Goal: Transaction & Acquisition: Purchase product/service

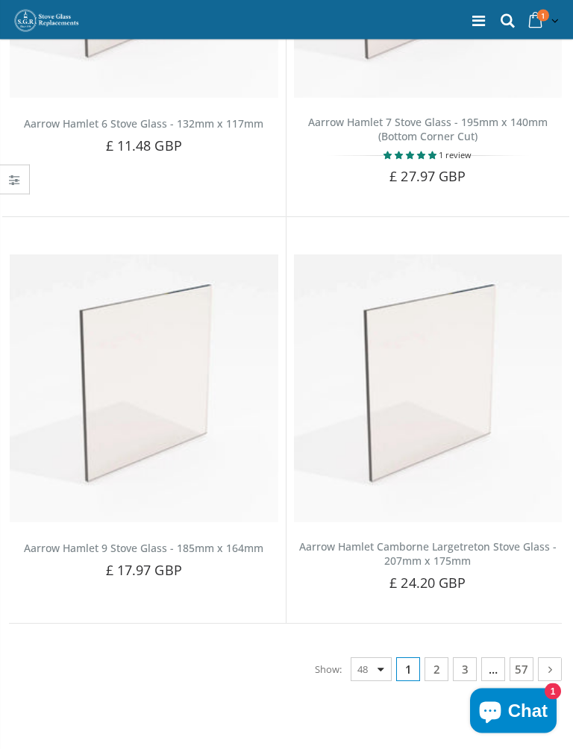
scroll to position [9590, 0]
click at [560, 656] on link at bounding box center [550, 669] width 24 height 24
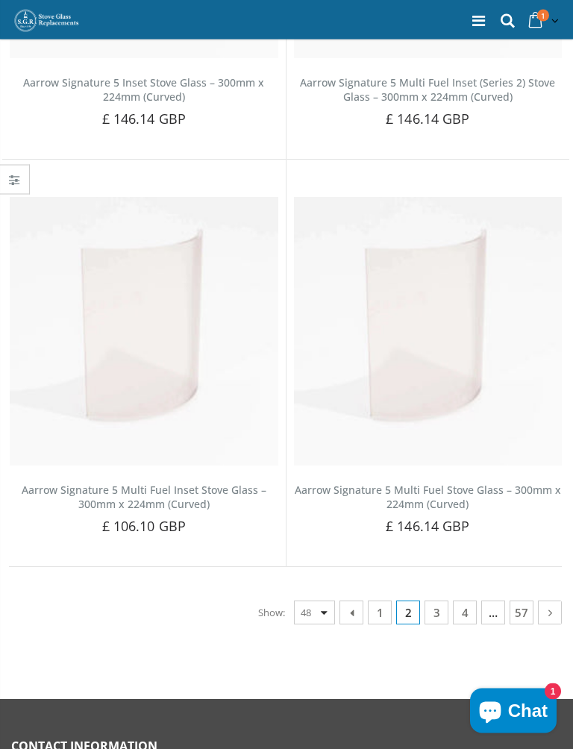
scroll to position [9388, 0]
click at [346, 605] on icon at bounding box center [352, 611] width 16 height 15
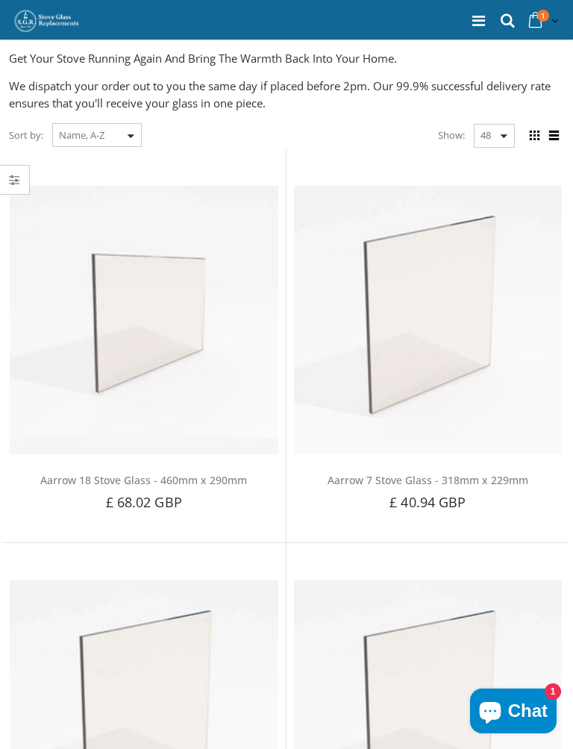
scroll to position [119, 0]
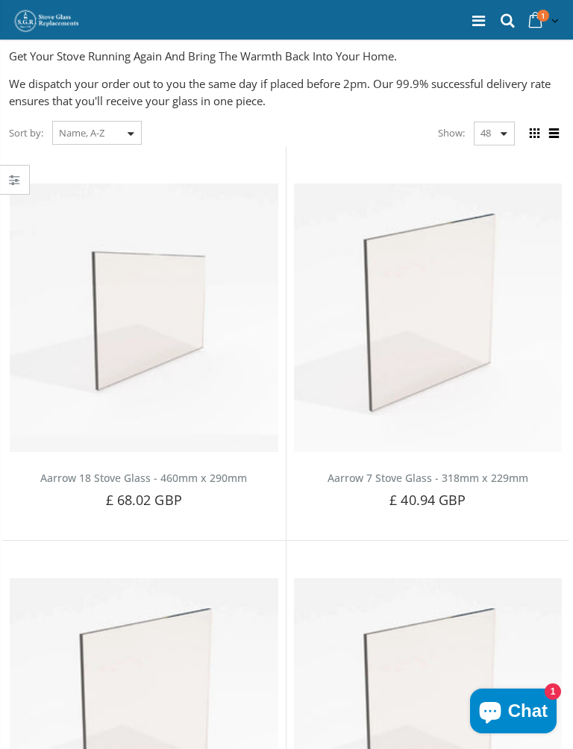
click at [128, 136] on select "Featured Best Selling Name, A-Z Name, Z-A Price, low to high Price, high to low…" at bounding box center [96, 133] width 89 height 24
select select "manual"
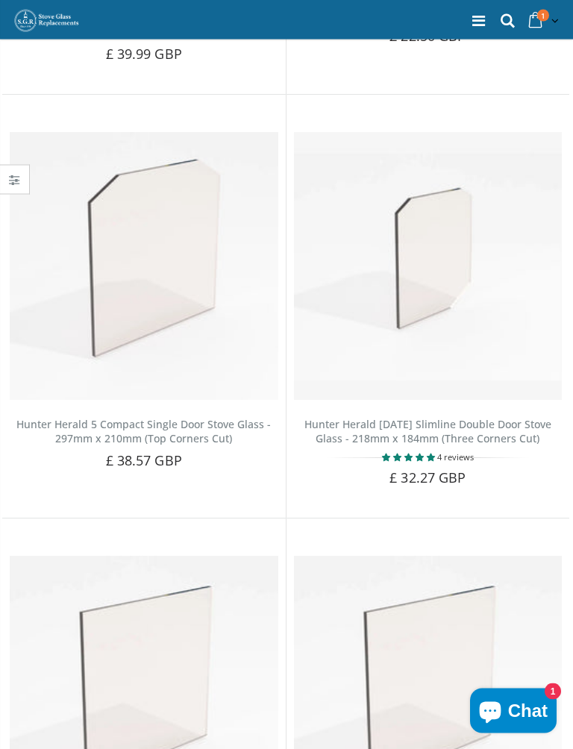
scroll to position [8931, 0]
click at [511, 19] on icon at bounding box center [507, 20] width 20 height 19
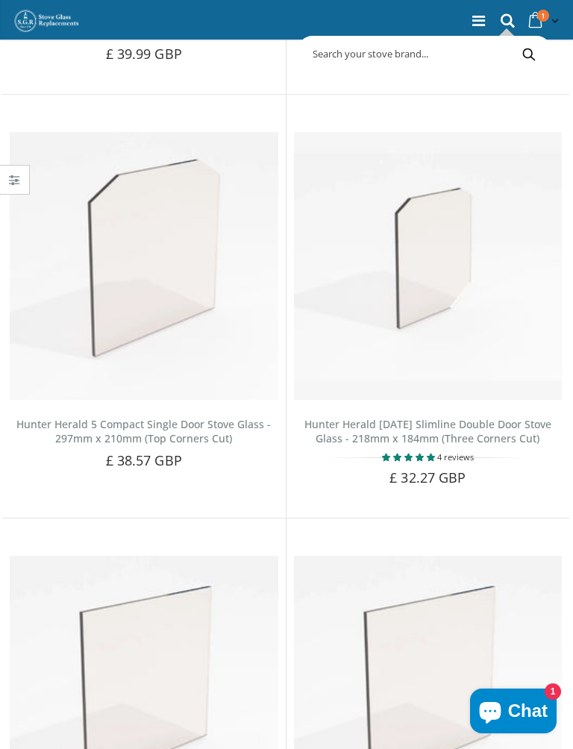
click at [333, 50] on input "text" at bounding box center [485, 54] width 369 height 28
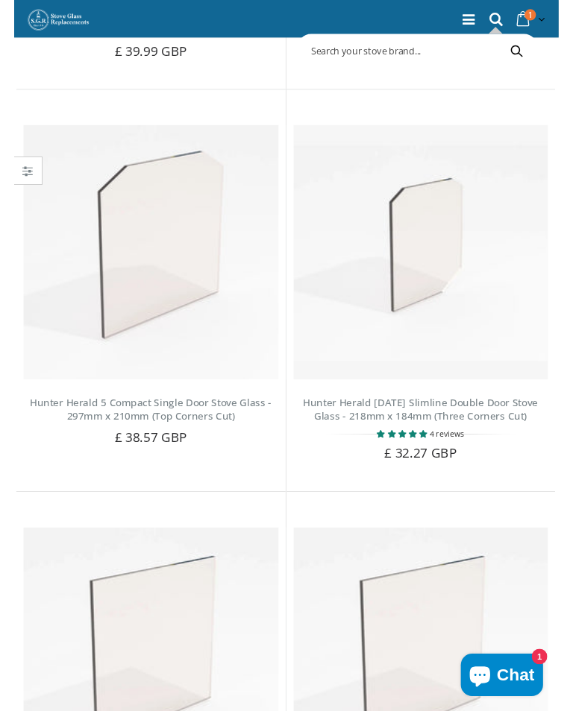
scroll to position [8930, 0]
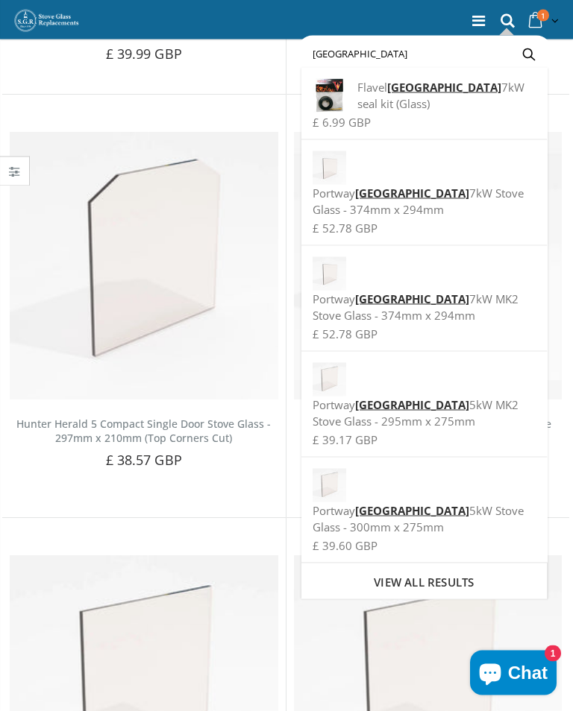
type input "[GEOGRAPHIC_DATA]"
click at [429, 257] on div "[GEOGRAPHIC_DATA] 7kW MK2 Stove Glass - 374mm x 294mm" at bounding box center [423, 290] width 223 height 66
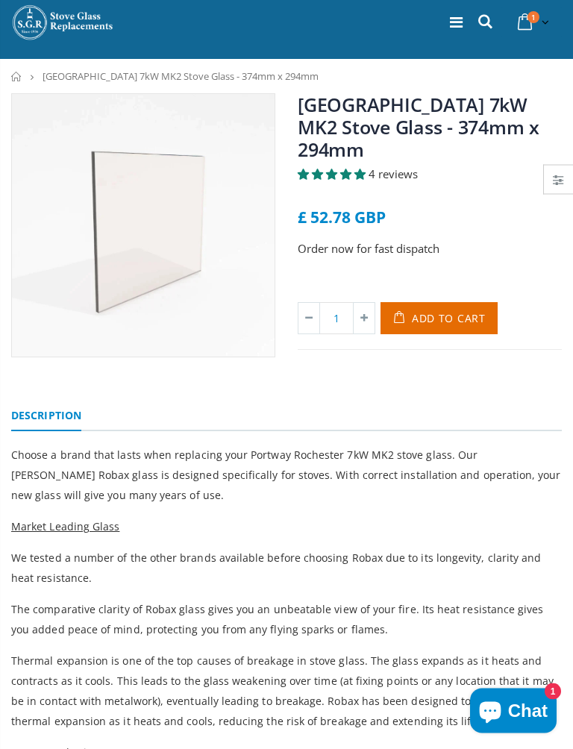
scroll to position [16, 0]
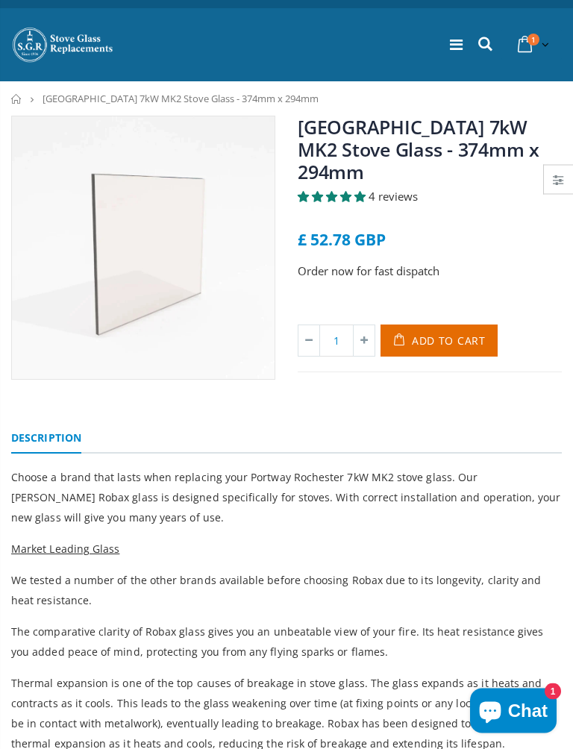
click at [446, 337] on span "Add to Cart" at bounding box center [449, 341] width 74 height 14
click at [420, 278] on p "Order now for fast dispatch" at bounding box center [430, 271] width 264 height 17
click at [375, 275] on p "Order now for fast dispatch" at bounding box center [430, 271] width 264 height 17
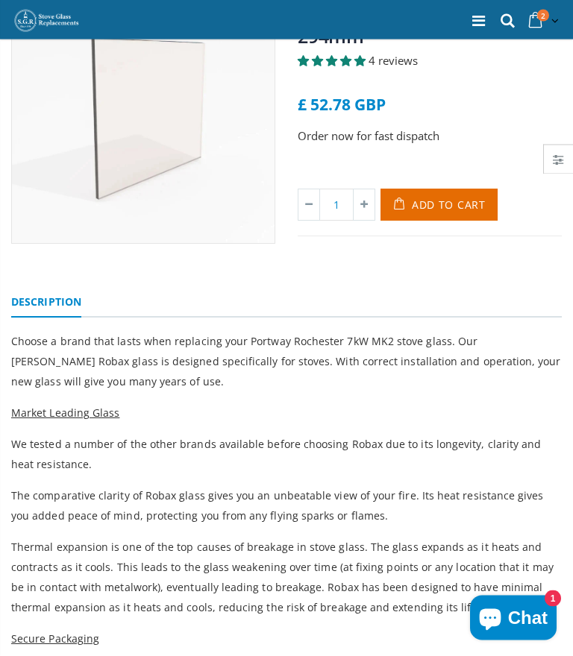
scroll to position [0, 0]
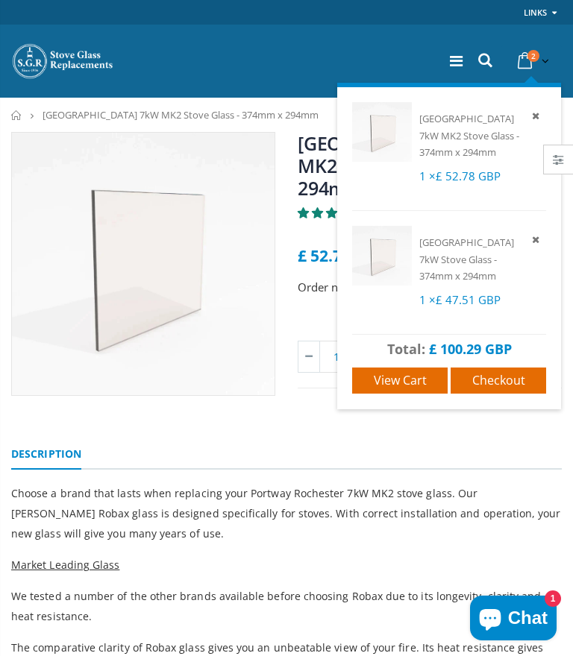
click at [535, 241] on icon at bounding box center [535, 239] width 13 height 13
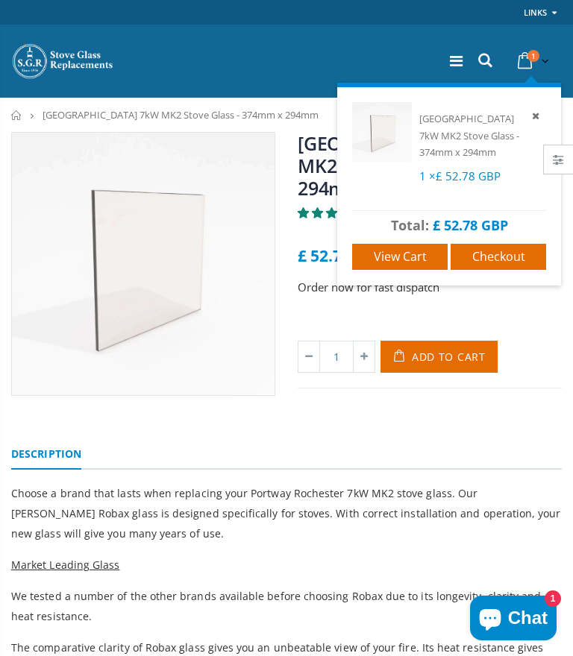
click at [512, 259] on span "Checkout" at bounding box center [498, 256] width 53 height 16
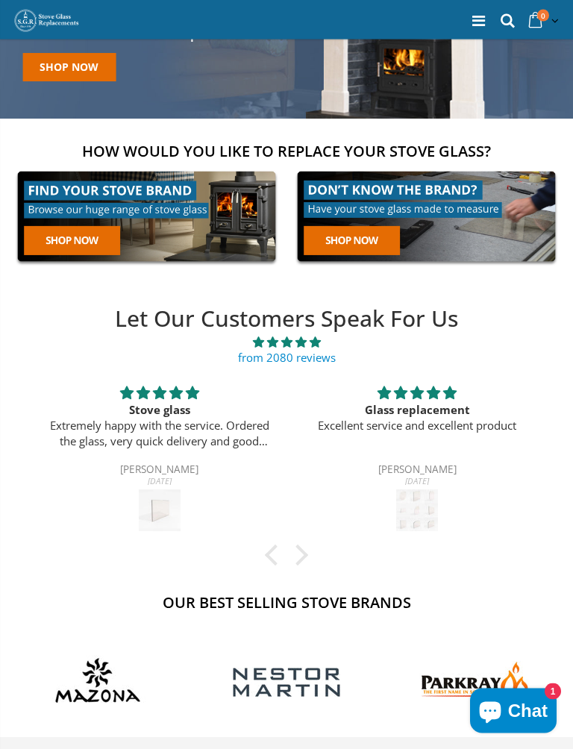
scroll to position [128, 0]
click at [301, 559] on div at bounding box center [297, 554] width 21 height 21
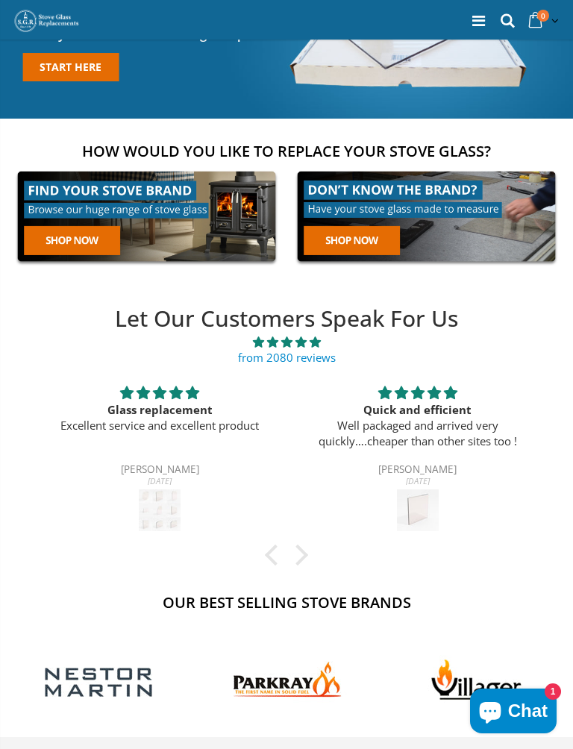
click at [304, 559] on div at bounding box center [297, 554] width 21 height 21
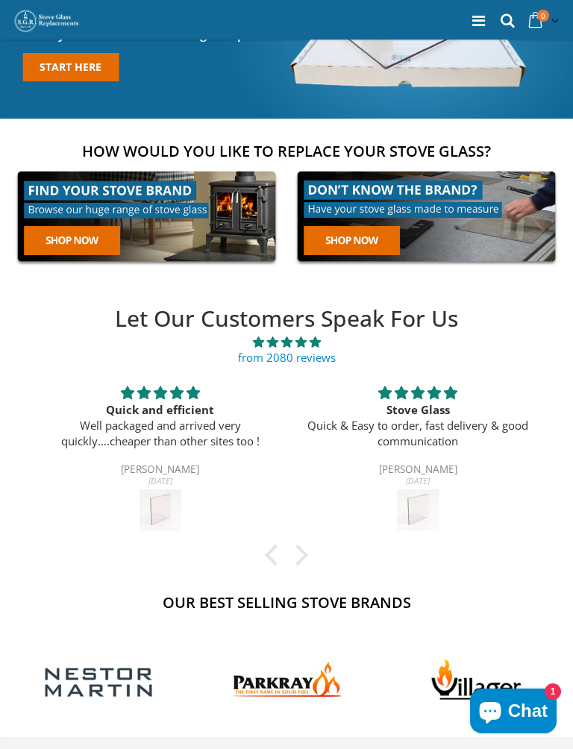
click at [305, 556] on div at bounding box center [297, 554] width 21 height 21
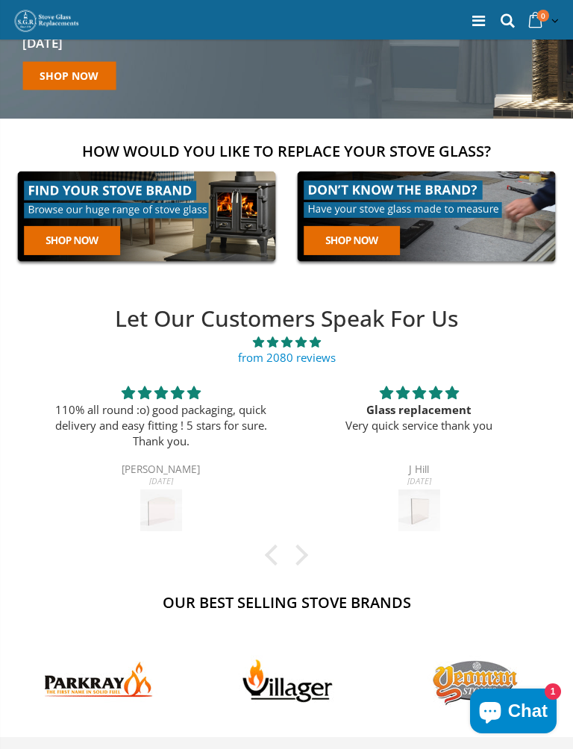
click at [303, 559] on div at bounding box center [297, 554] width 21 height 21
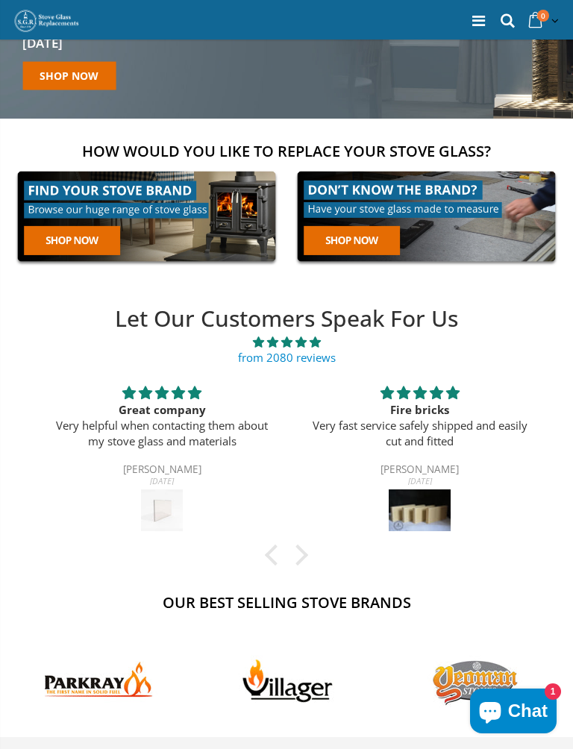
click at [301, 556] on div at bounding box center [297, 554] width 21 height 21
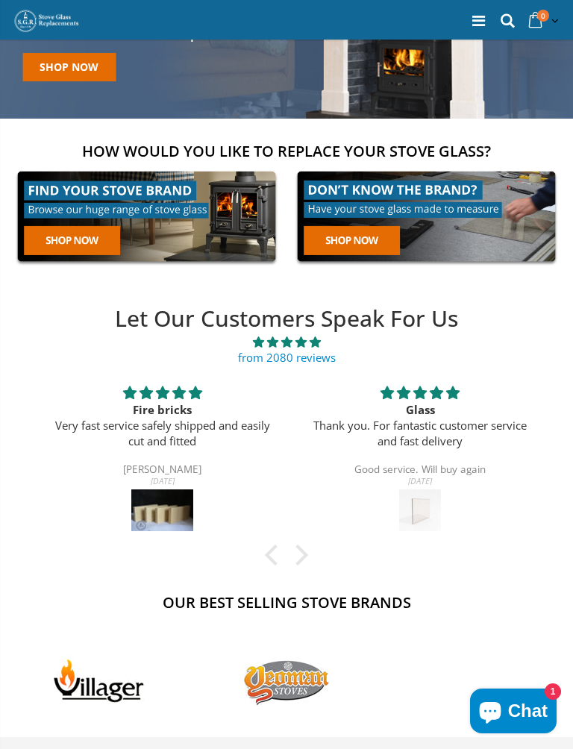
click at [173, 515] on img at bounding box center [162, 510] width 62 height 42
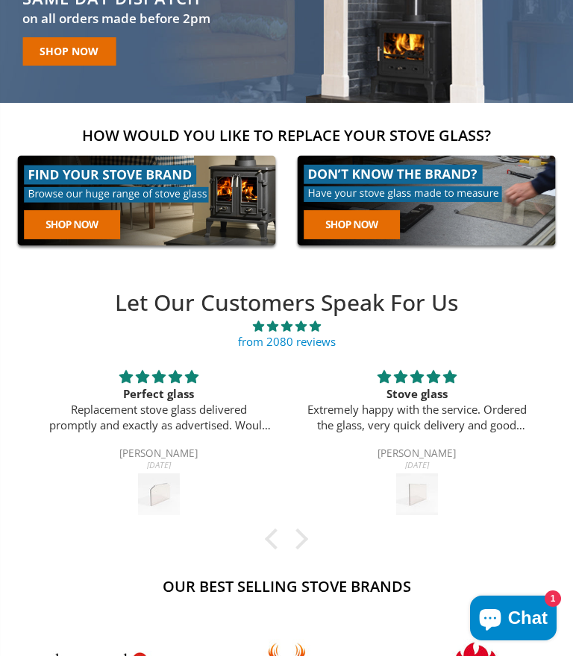
scroll to position [0, 0]
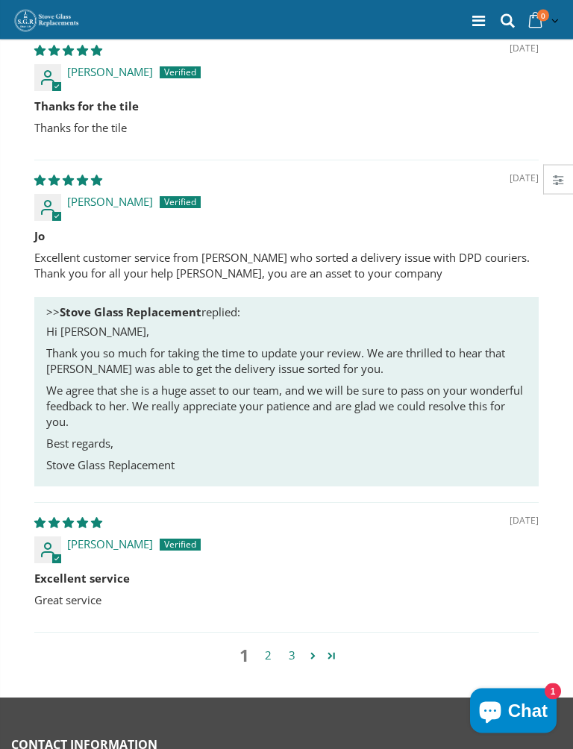
scroll to position [1521, 0]
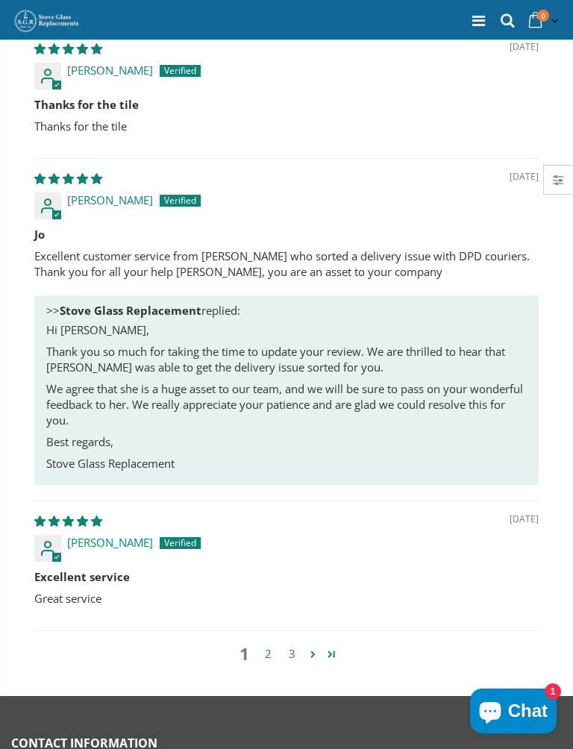
click at [339, 648] on link "Page 5" at bounding box center [331, 654] width 19 height 18
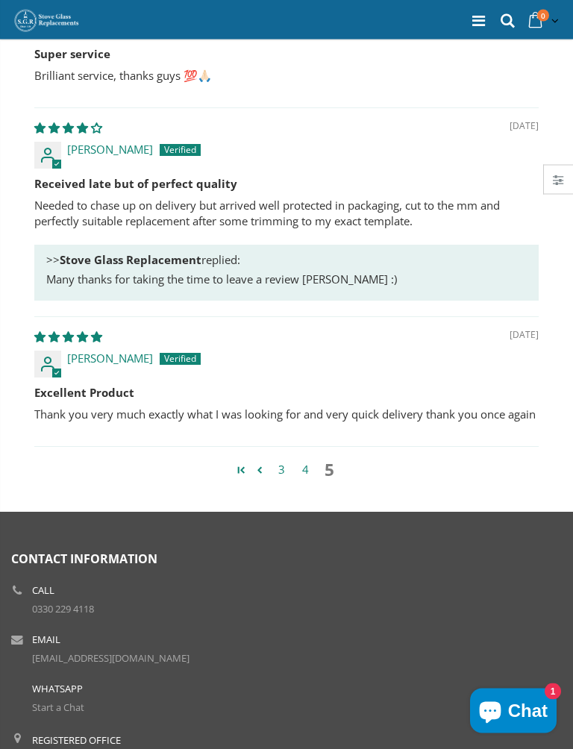
scroll to position [1594, 0]
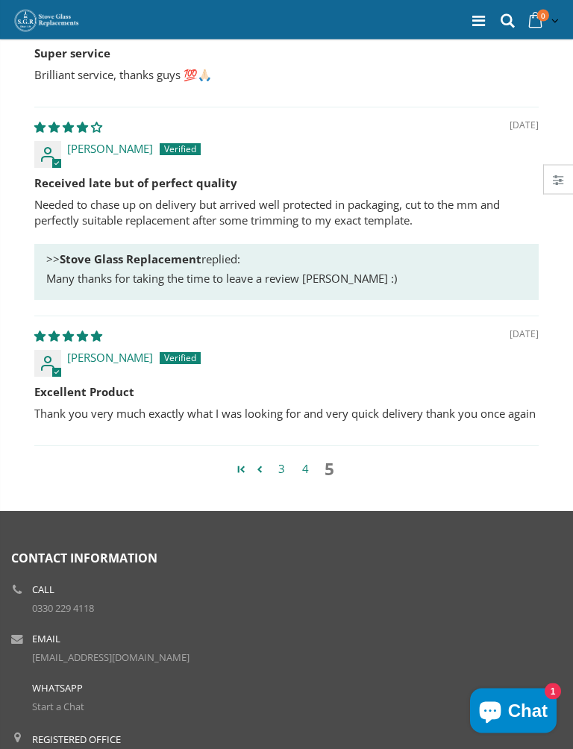
click at [232, 465] on link "Page 1" at bounding box center [241, 470] width 19 height 18
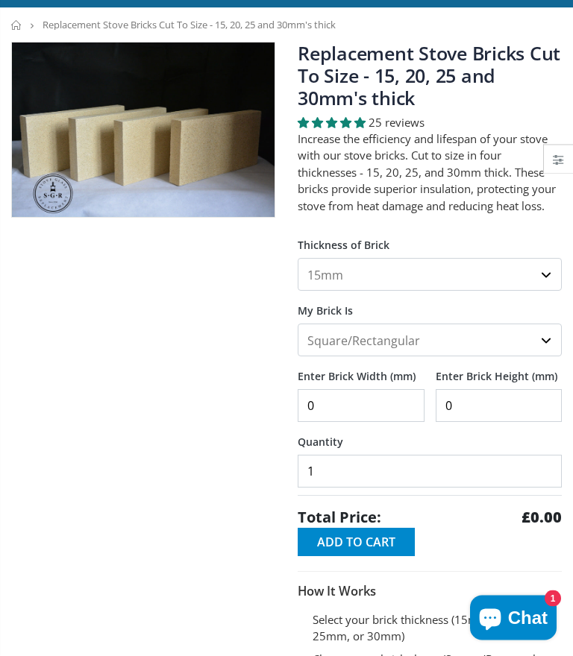
scroll to position [0, 0]
